Goal: Contribute content: Contribute content

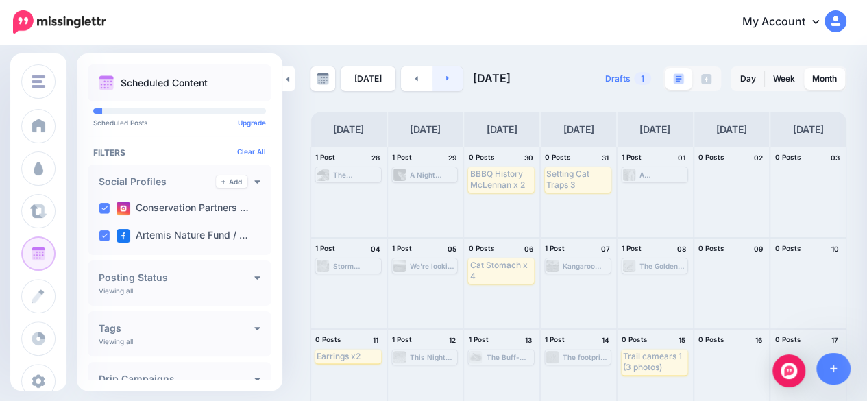
click at [450, 79] on link at bounding box center [447, 78] width 31 height 25
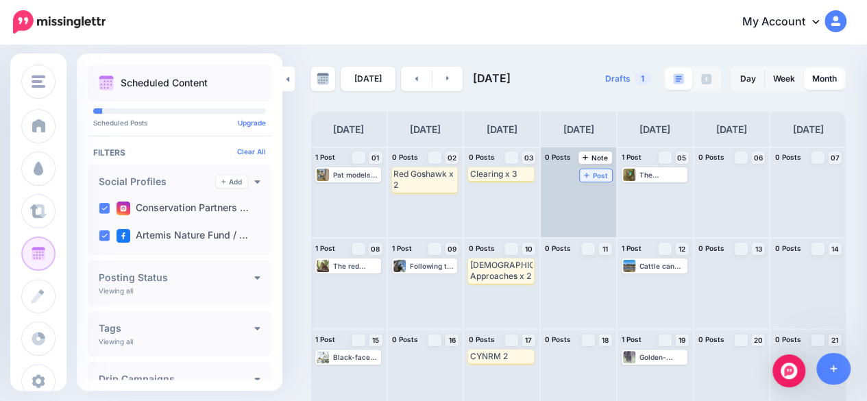
click at [589, 175] on icon at bounding box center [586, 174] width 5 height 7
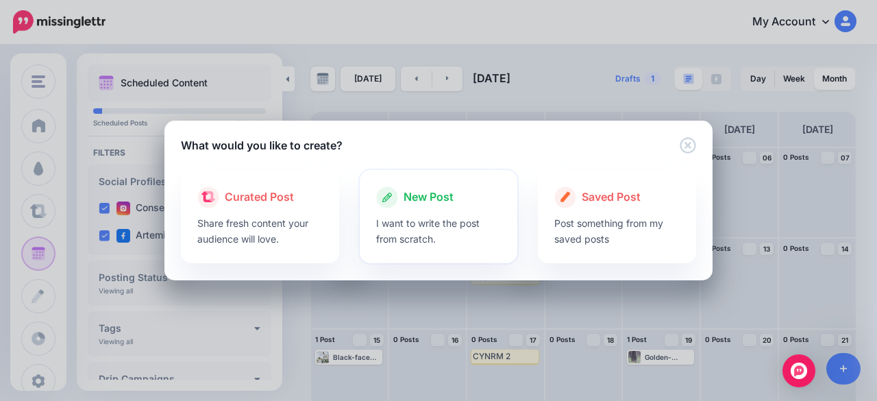
click at [456, 217] on p "I want to write the post from scratch." at bounding box center [438, 231] width 125 height 32
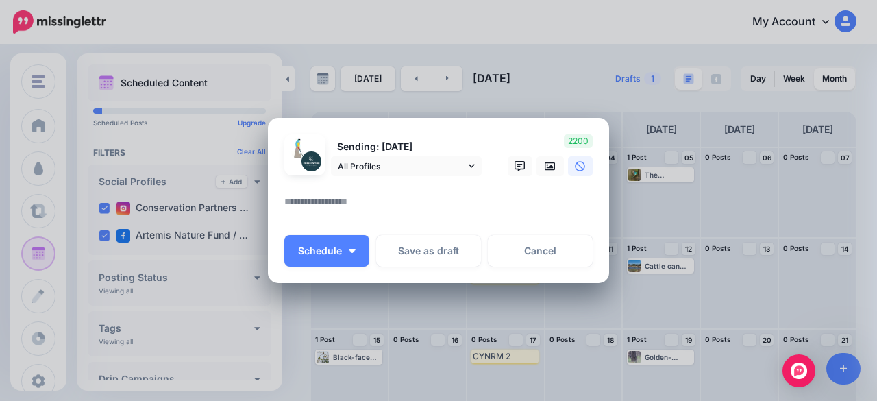
click at [367, 218] on textarea at bounding box center [441, 206] width 315 height 27
paste textarea "**********"
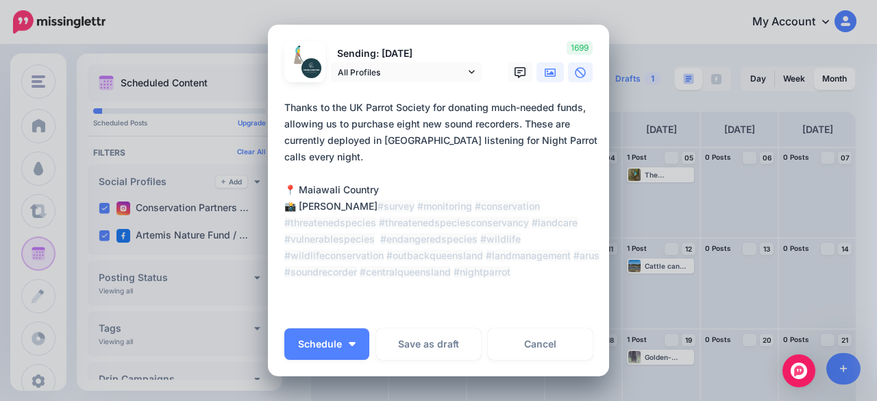
type textarea "**********"
click at [538, 75] on link at bounding box center [550, 72] width 27 height 20
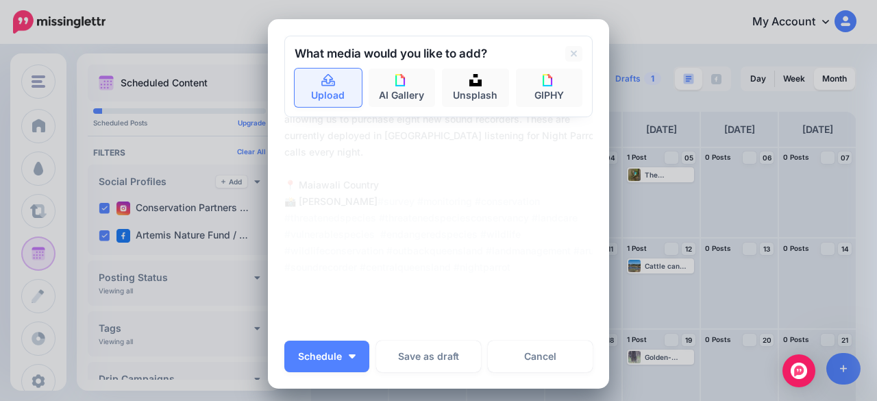
click at [325, 90] on link "Upload" at bounding box center [328, 88] width 67 height 38
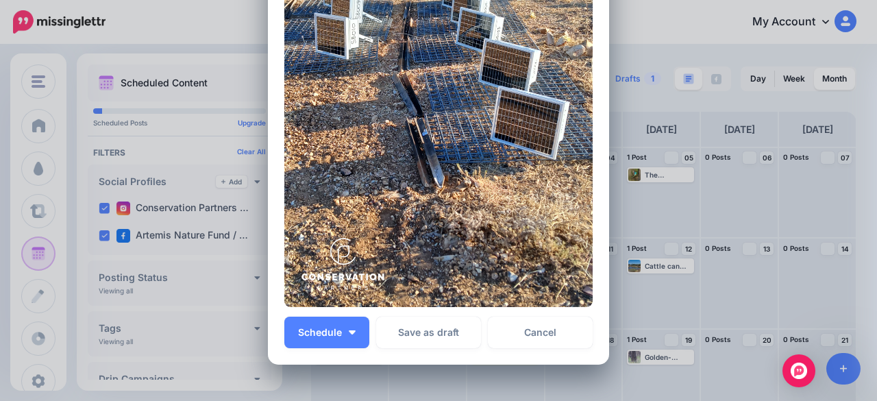
scroll to position [480, 0]
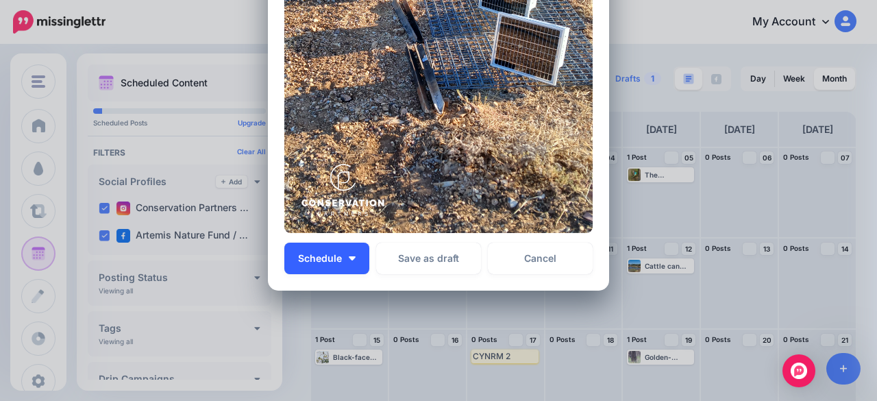
click at [351, 259] on button "Schedule" at bounding box center [326, 259] width 85 height 32
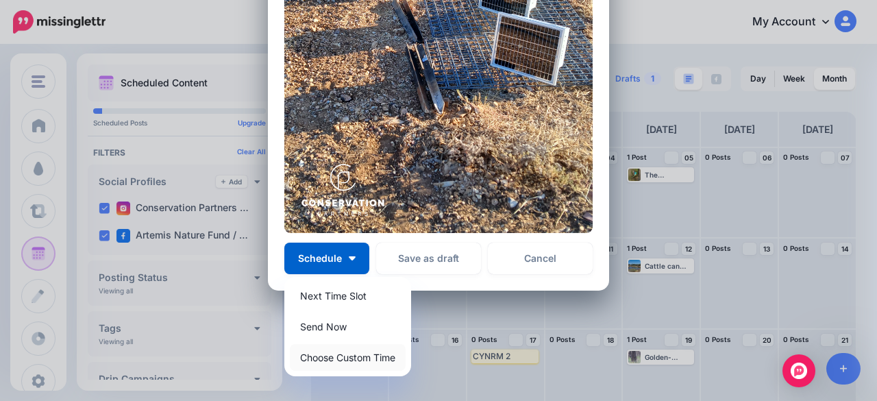
click at [358, 354] on link "Choose Custom Time" at bounding box center [348, 357] width 116 height 27
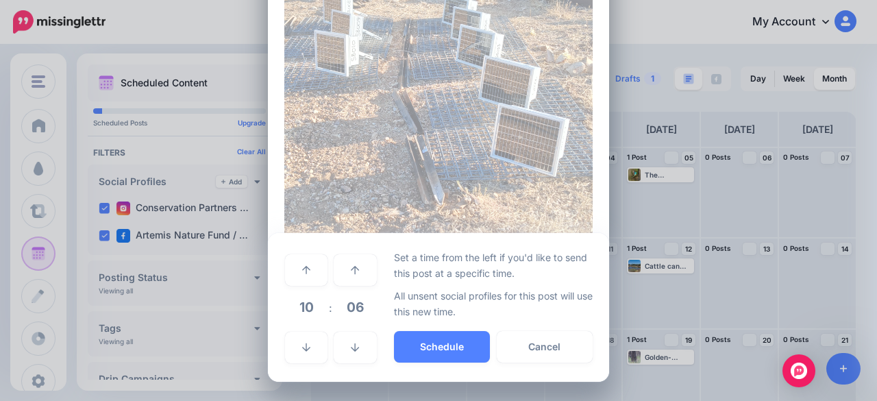
scroll to position [388, 0]
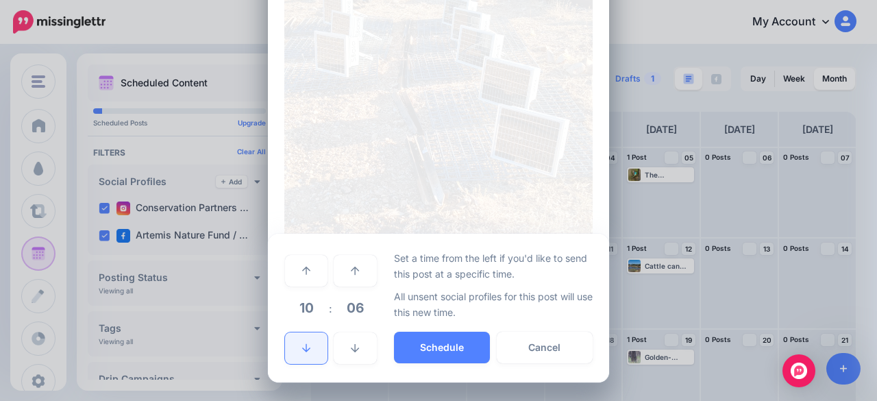
click at [300, 355] on link at bounding box center [306, 348] width 42 height 32
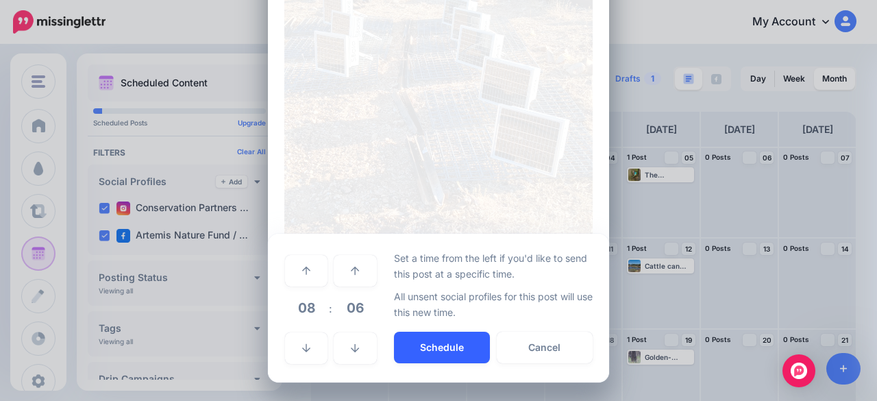
click at [435, 354] on button "Schedule" at bounding box center [442, 348] width 96 height 32
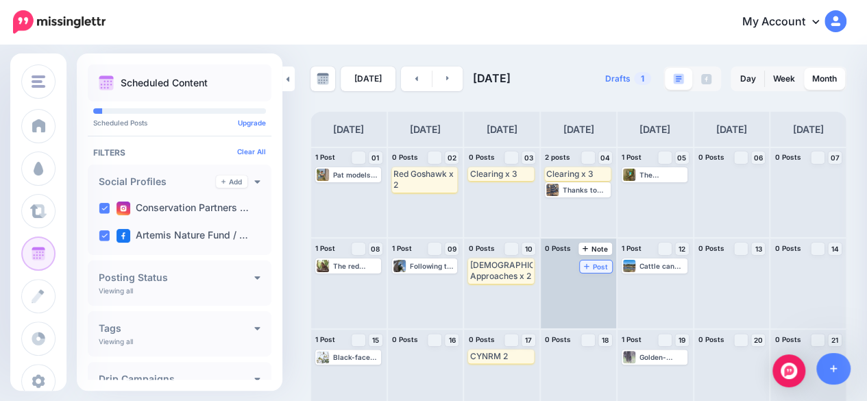
click at [598, 266] on span "Post" at bounding box center [596, 266] width 24 height 7
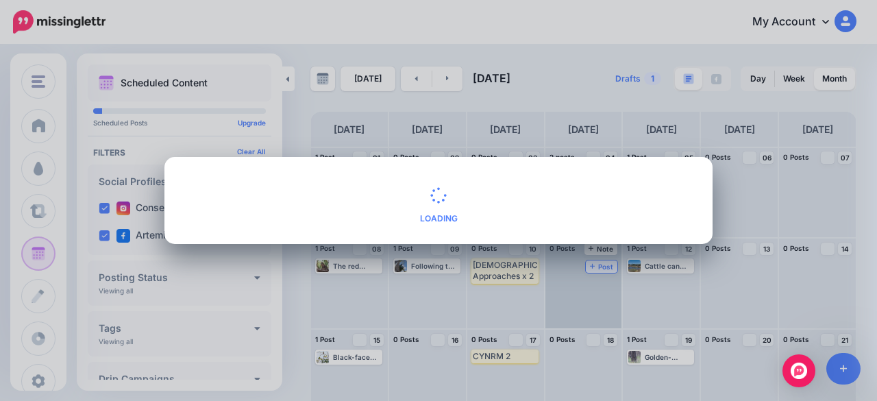
scroll to position [0, 0]
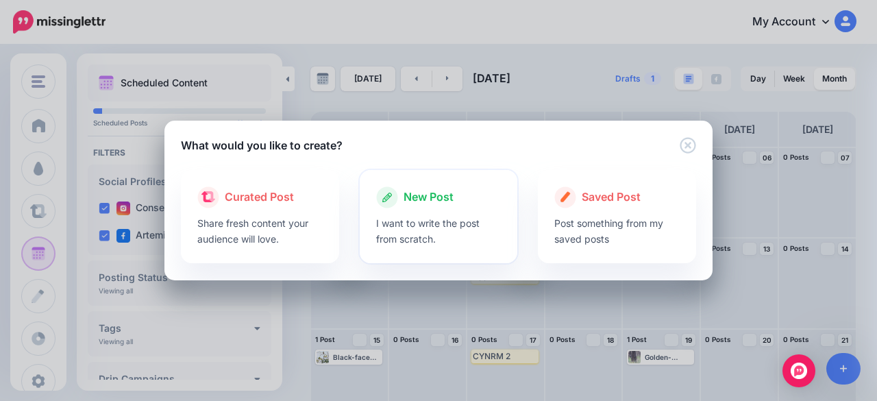
click at [474, 216] on p "I want to write the post from scratch." at bounding box center [438, 231] width 125 height 32
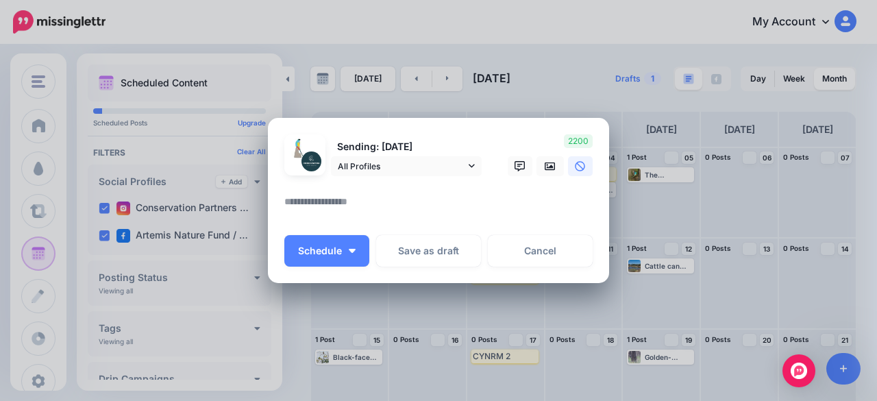
click at [384, 210] on textarea at bounding box center [441, 206] width 315 height 27
paste textarea "**********"
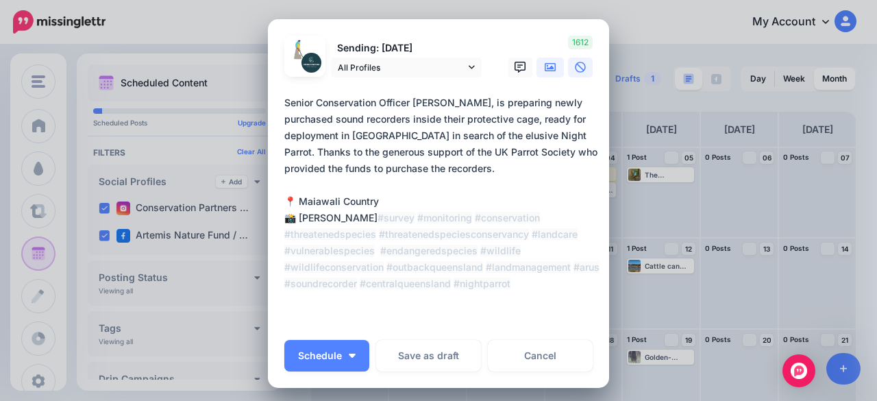
type textarea "**********"
click at [549, 68] on icon at bounding box center [550, 67] width 11 height 11
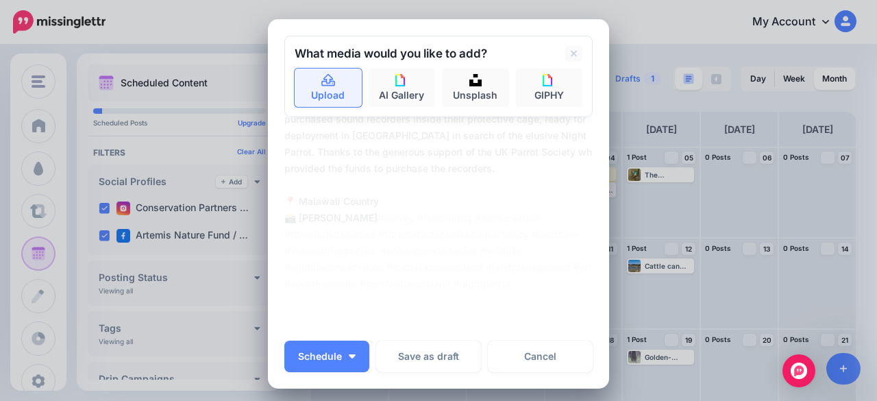
click at [332, 82] on link "Upload" at bounding box center [328, 88] width 67 height 38
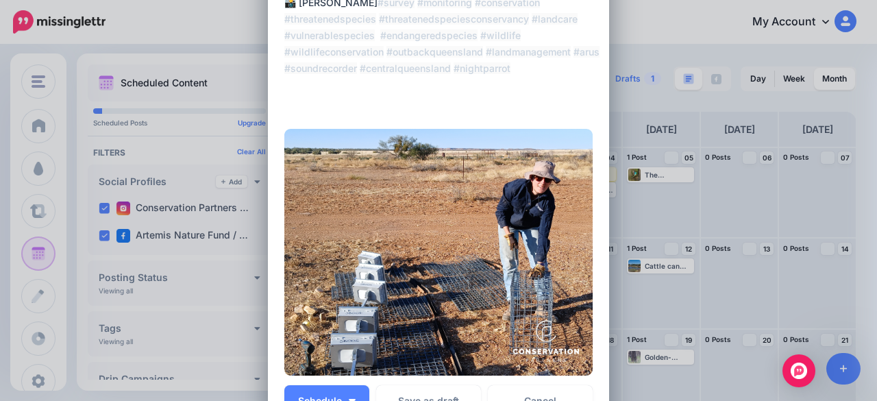
scroll to position [274, 0]
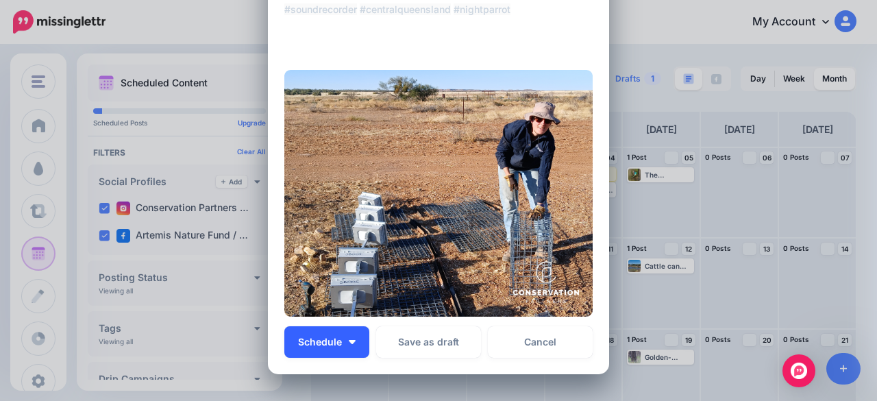
click at [354, 341] on button "Schedule" at bounding box center [326, 342] width 85 height 32
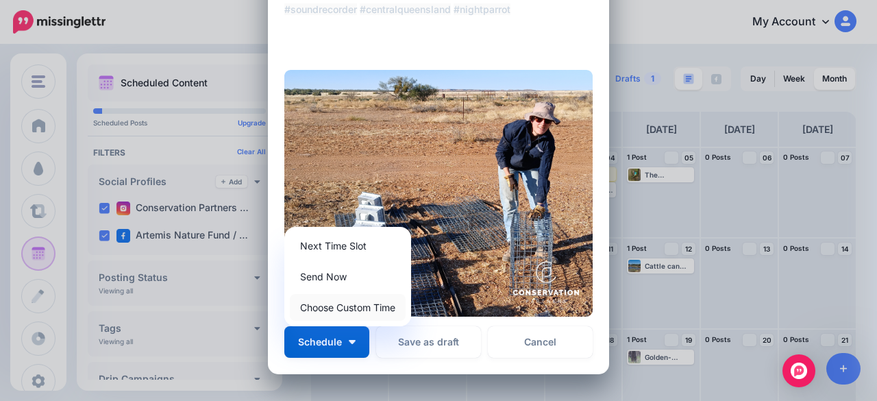
click at [354, 309] on link "Choose Custom Time" at bounding box center [348, 307] width 116 height 27
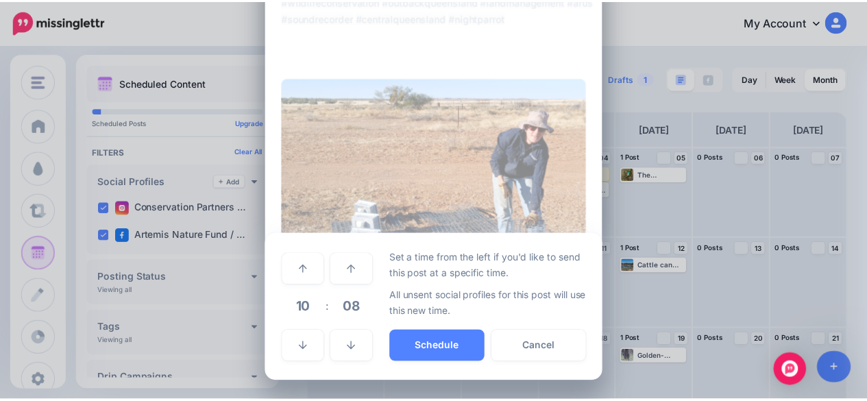
scroll to position [266, 0]
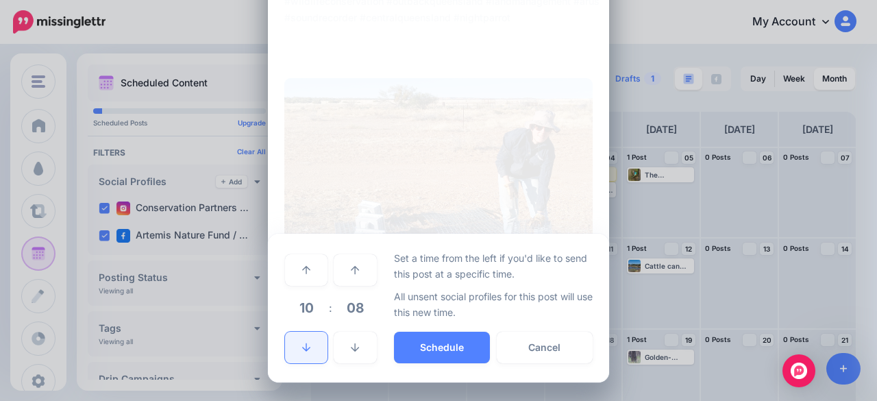
click at [302, 348] on icon at bounding box center [306, 347] width 8 height 8
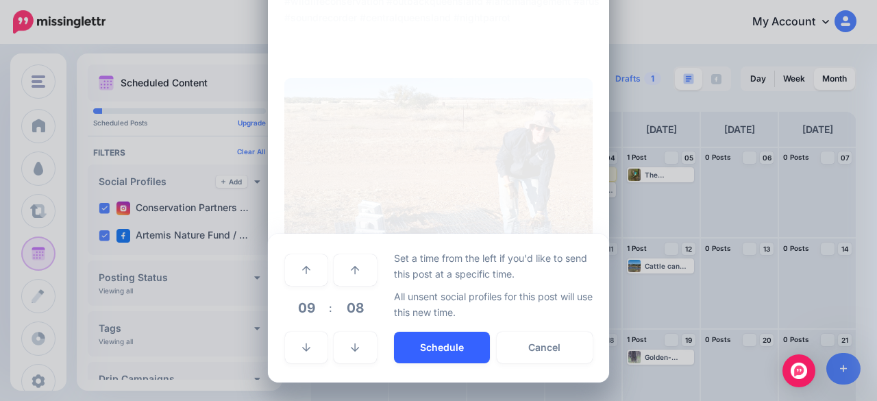
click at [450, 355] on button "Schedule" at bounding box center [442, 348] width 96 height 32
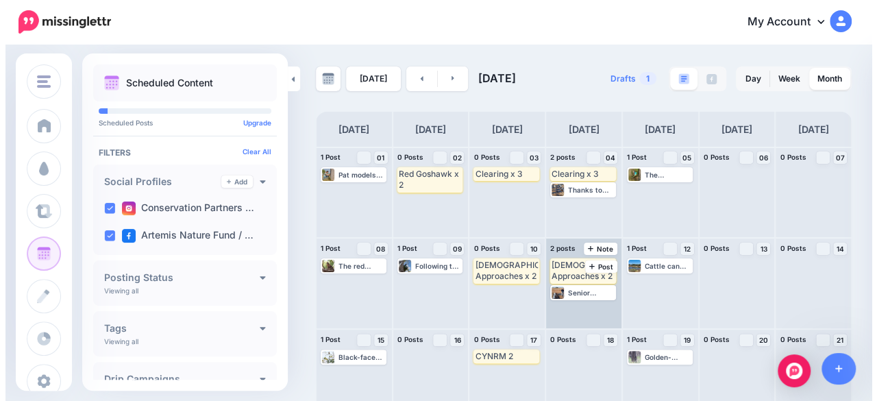
scroll to position [137, 0]
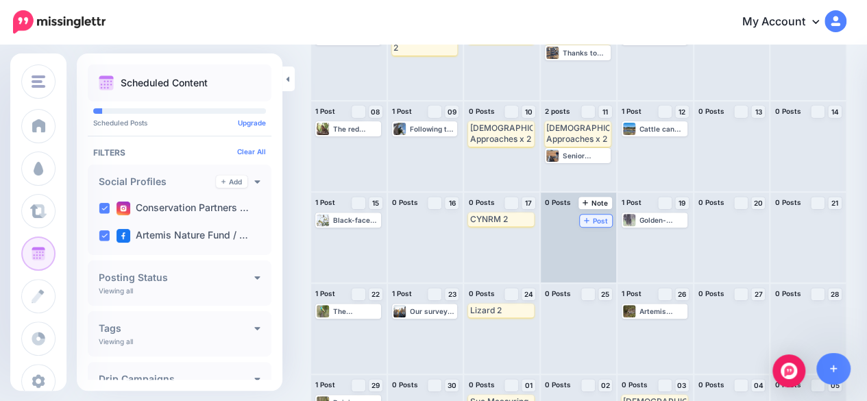
click at [597, 219] on span "Post" at bounding box center [596, 220] width 24 height 7
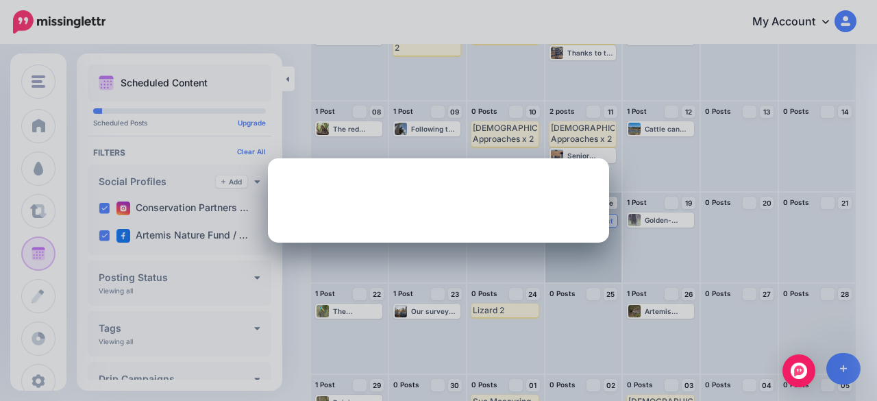
scroll to position [0, 0]
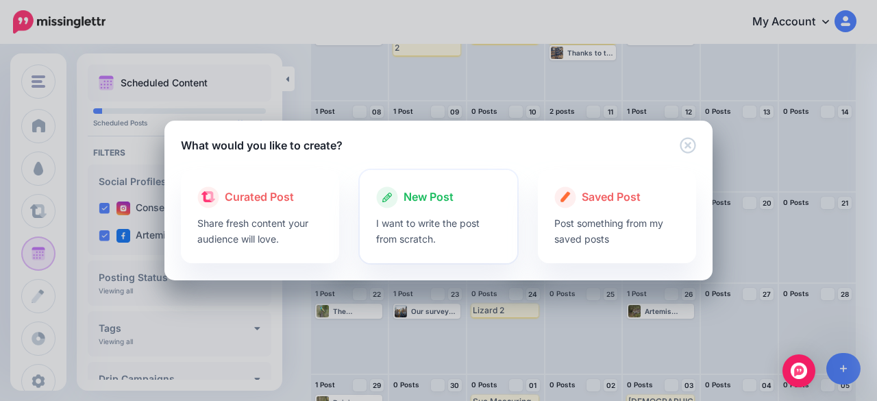
click at [429, 206] on span "New Post" at bounding box center [429, 197] width 50 height 18
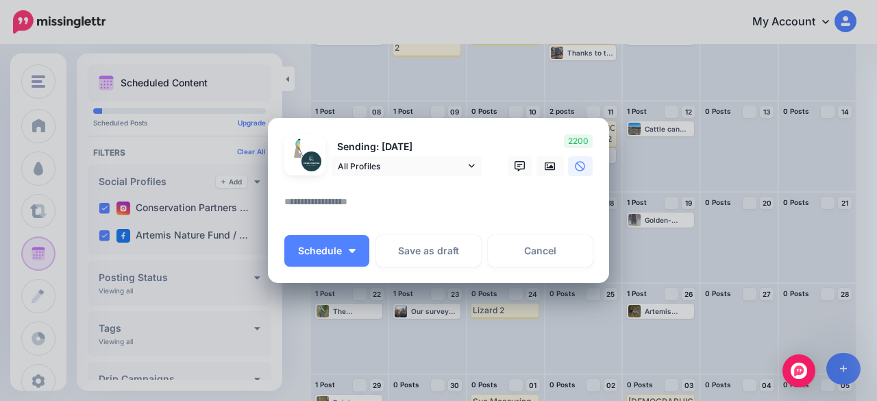
click at [384, 203] on textarea at bounding box center [441, 206] width 315 height 27
paste textarea "**********"
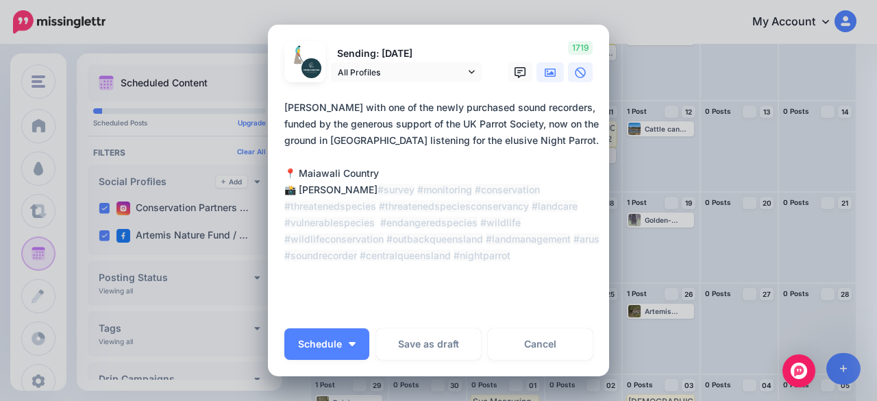
type textarea "**********"
click at [548, 78] on link at bounding box center [550, 72] width 27 height 20
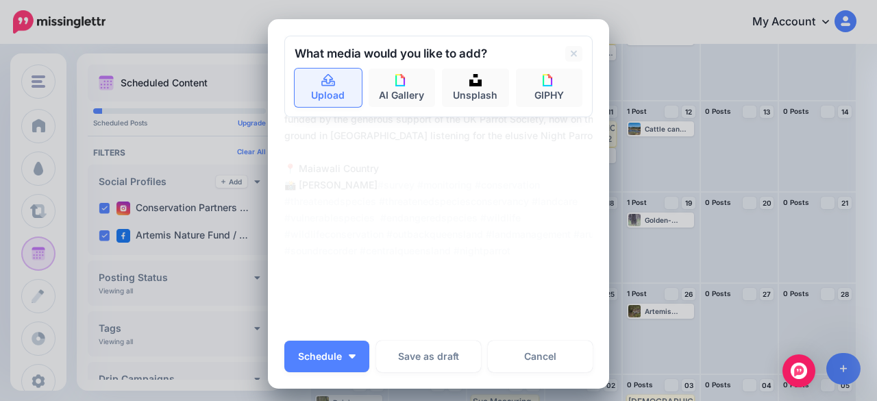
click at [305, 90] on link "Upload" at bounding box center [328, 88] width 67 height 38
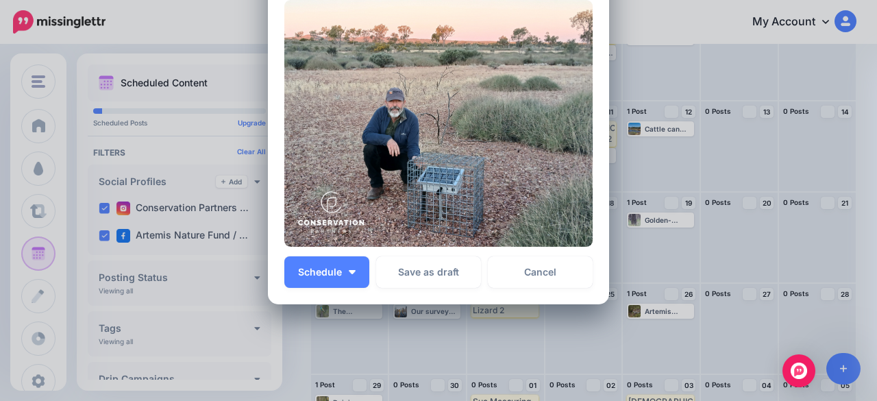
scroll to position [343, 0]
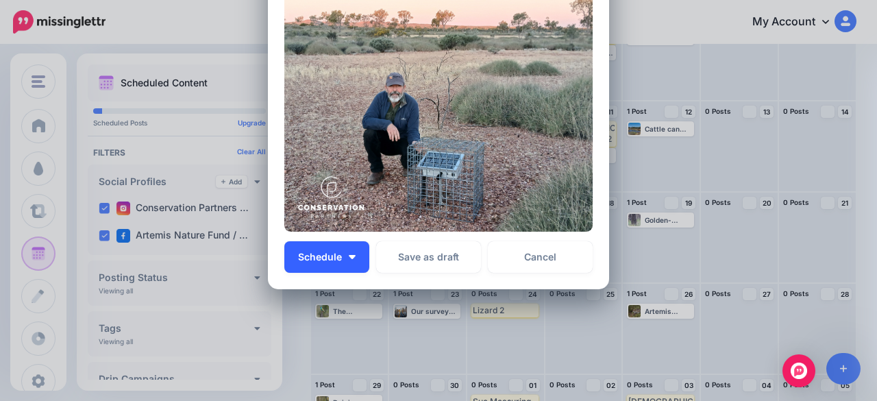
click at [338, 254] on button "Schedule" at bounding box center [326, 257] width 85 height 32
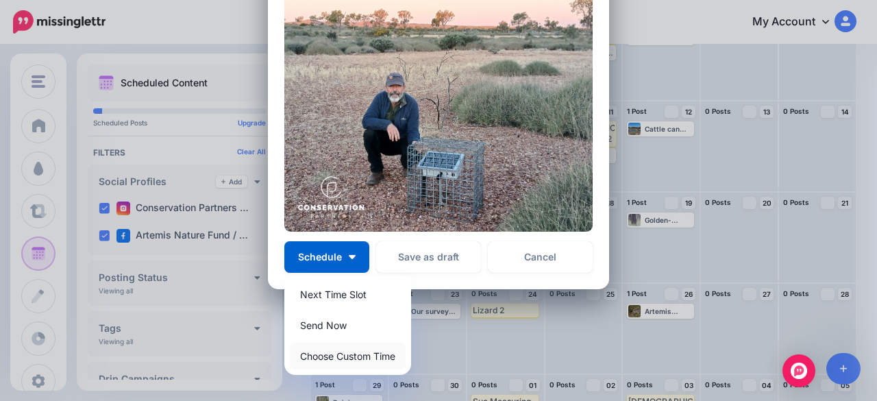
click at [347, 349] on link "Choose Custom Time" at bounding box center [348, 356] width 116 height 27
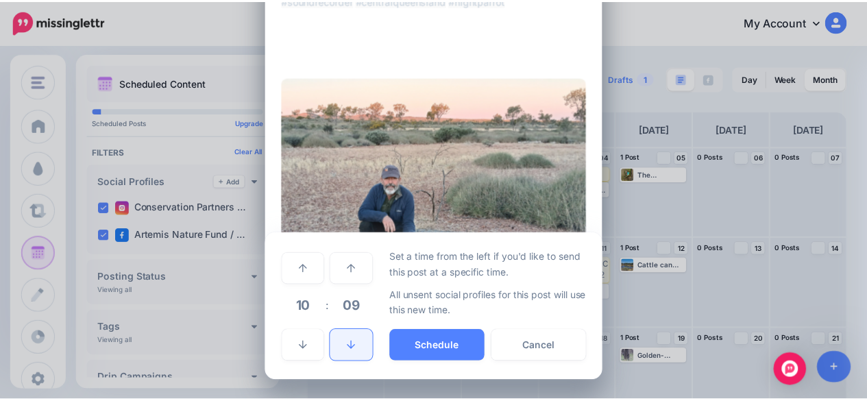
scroll to position [249, 0]
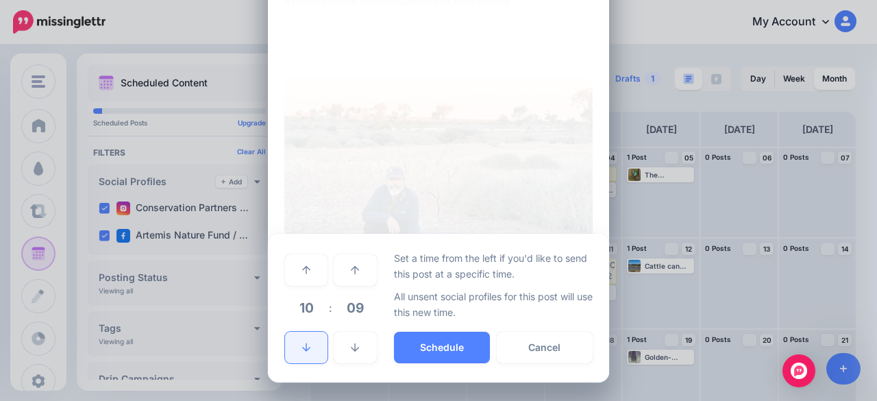
click at [310, 349] on link at bounding box center [306, 348] width 42 height 32
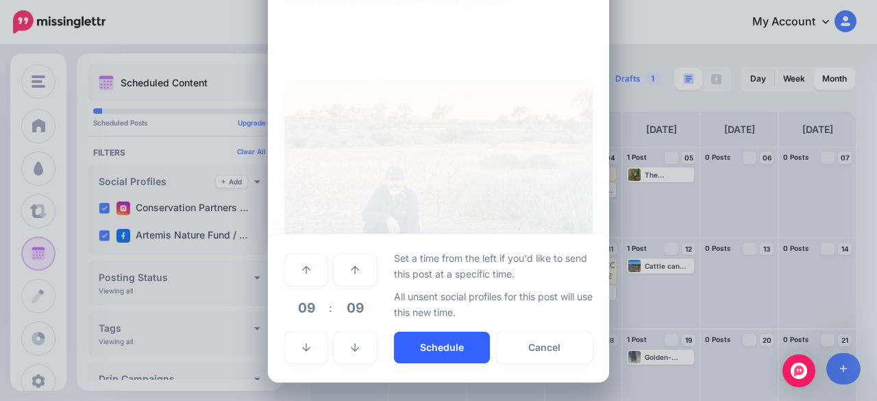
click at [436, 352] on button "Schedule" at bounding box center [442, 348] width 96 height 32
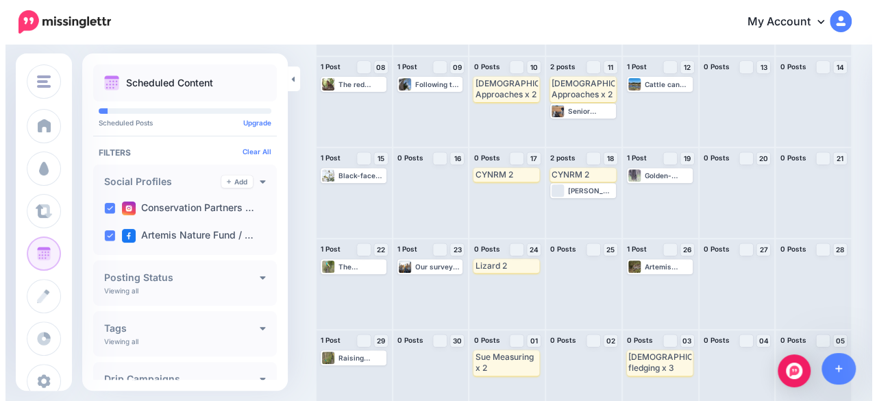
scroll to position [201, 0]
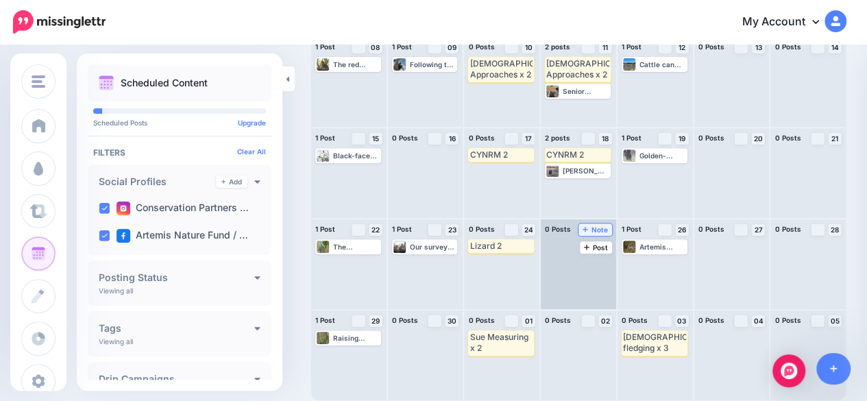
click at [601, 229] on span "Note" at bounding box center [594, 229] width 25 height 7
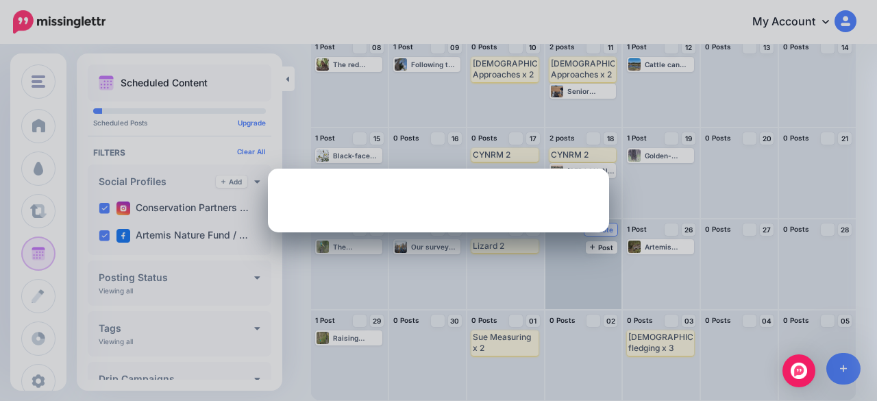
scroll to position [0, 0]
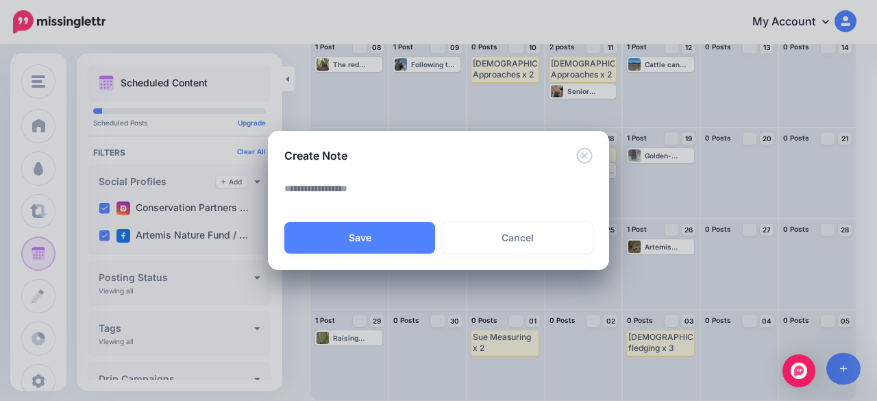
click at [357, 192] on textarea at bounding box center [441, 193] width 315 height 27
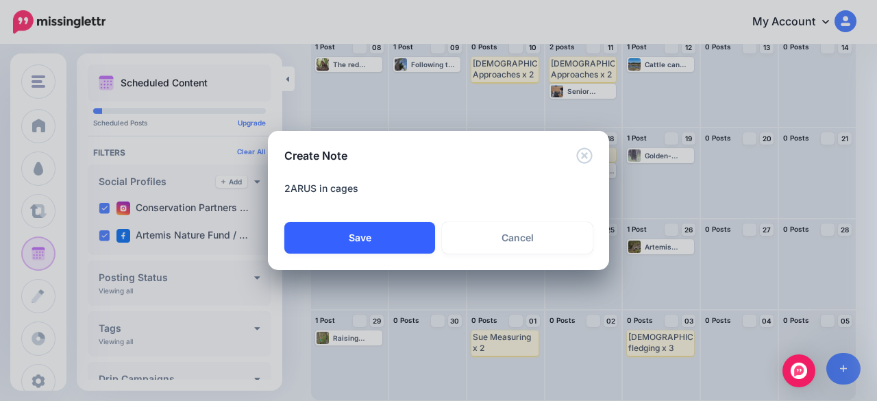
type textarea "**********"
click at [366, 243] on button "Save" at bounding box center [359, 238] width 151 height 32
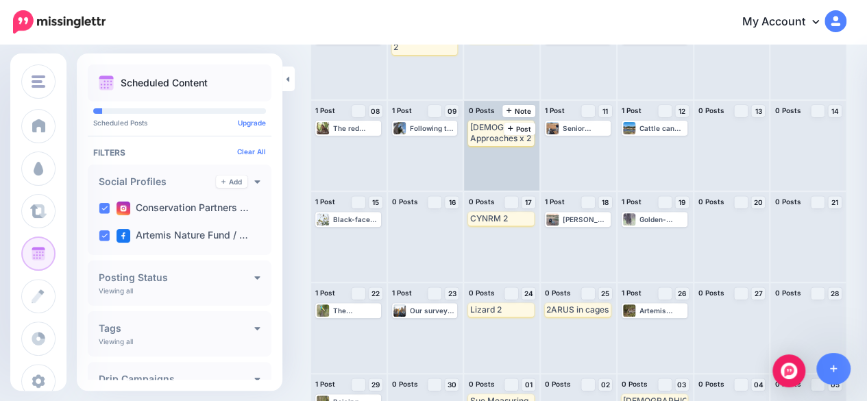
scroll to position [201, 0]
